Goal: Information Seeking & Learning: Learn about a topic

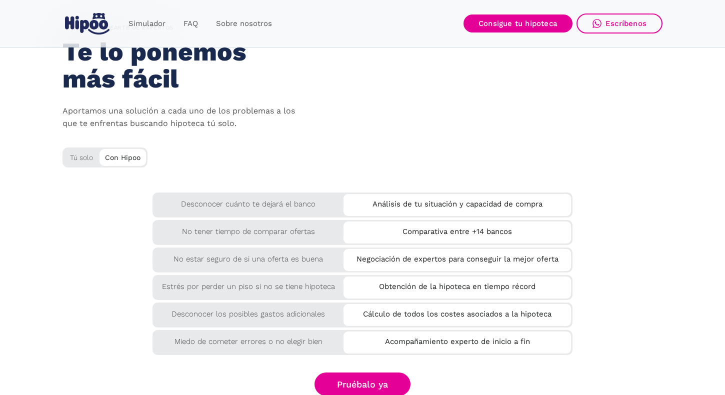
scroll to position [1626, 0]
click at [74, 147] on div "Tú solo" at bounding box center [104, 155] width 85 height 16
click at [77, 147] on div "Tú solo" at bounding box center [104, 155] width 85 height 16
click at [121, 148] on div "Con Hipoo" at bounding box center [122, 155] width 46 height 15
click at [89, 147] on div "Tú solo" at bounding box center [104, 155] width 85 height 16
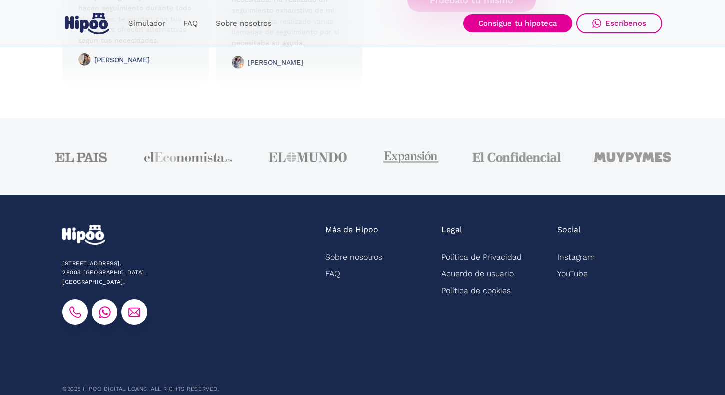
scroll to position [2541, 0]
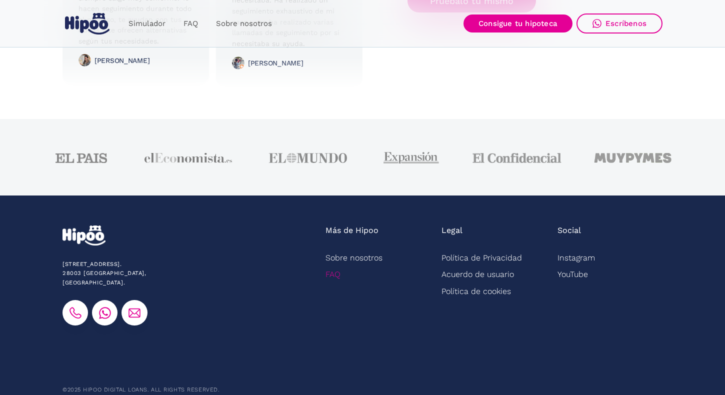
click at [332, 266] on link "FAQ" at bounding box center [332, 274] width 15 height 16
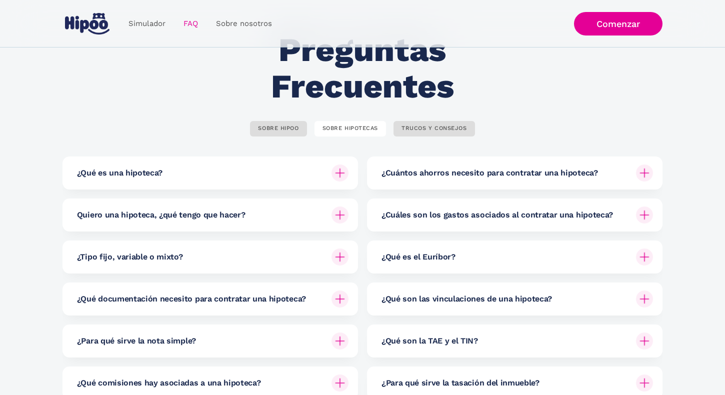
scroll to position [52, 0]
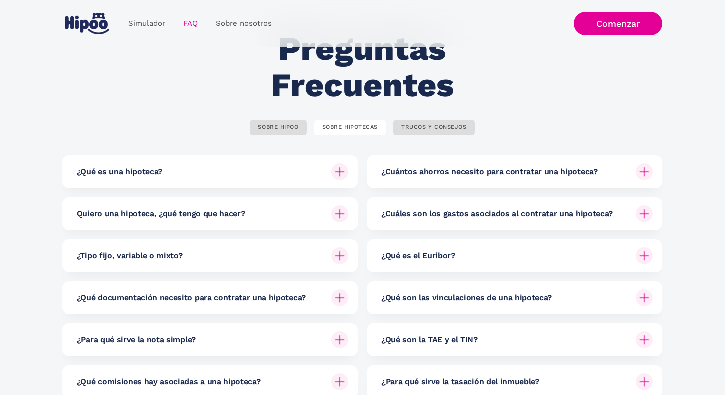
click at [544, 213] on h6 "¿Cuáles son los gastos asociados al contratar una hipoteca?" at bounding box center [496, 213] width 231 height 11
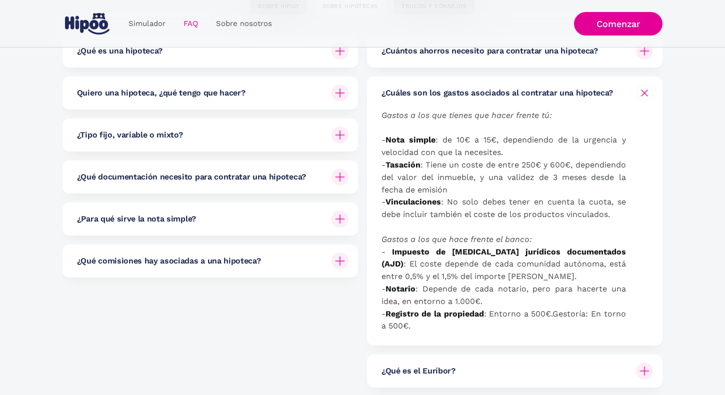
scroll to position [172, 0]
click at [352, 258] on div "¿Qué comisiones hay asociadas a una hipoteca? Hay varios tipos de comisiones: -…" at bounding box center [209, 261] width 295 height 33
click at [337, 260] on img at bounding box center [339, 261] width 17 height 17
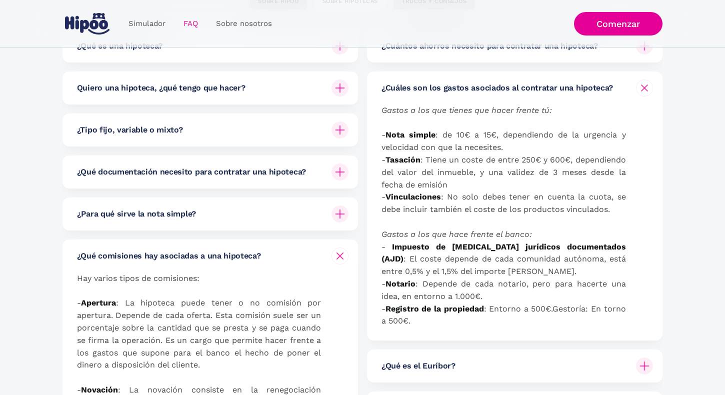
scroll to position [89, 0]
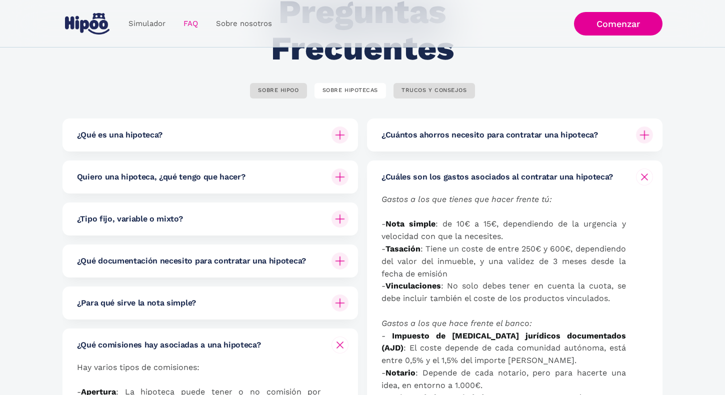
click at [334, 224] on div at bounding box center [340, 219] width 24 height 24
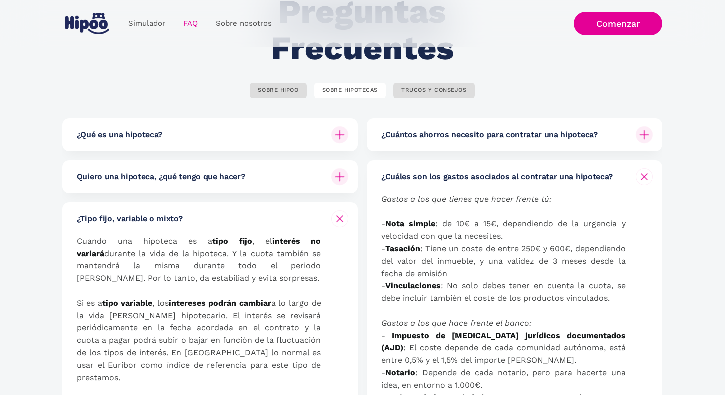
click at [334, 224] on img at bounding box center [340, 219] width 12 height 12
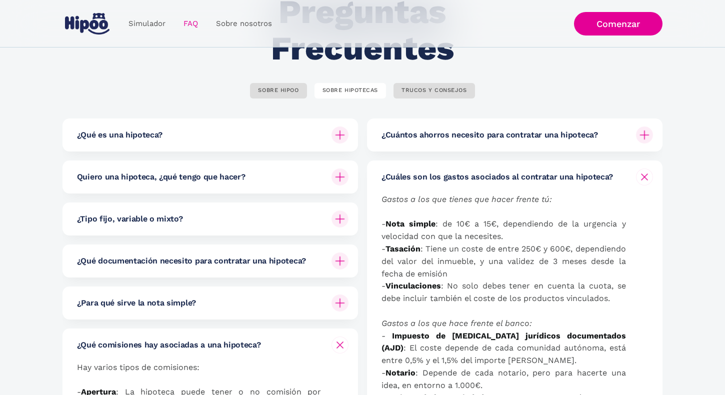
click at [342, 264] on img at bounding box center [339, 260] width 17 height 17
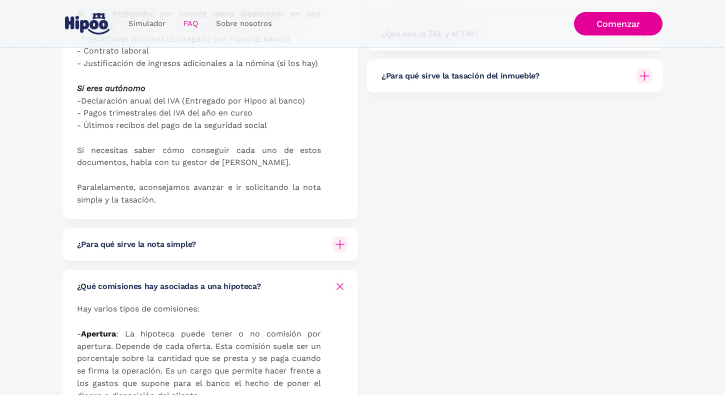
scroll to position [594, 0]
click at [340, 242] on div "¿Para qué sirve la nota simple?" at bounding box center [212, 243] width 271 height 33
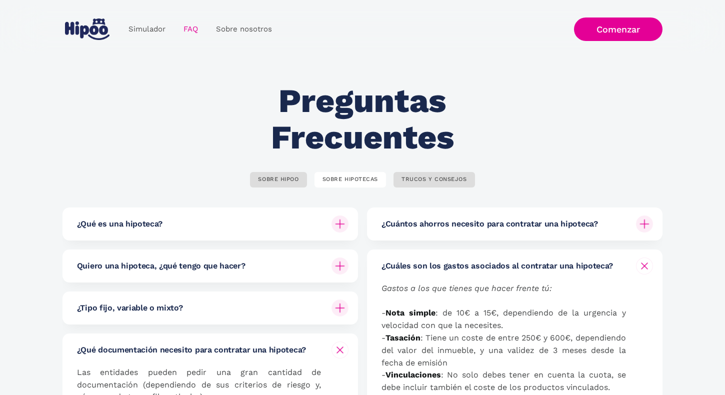
scroll to position [0, 0]
